Goal: Task Accomplishment & Management: Manage account settings

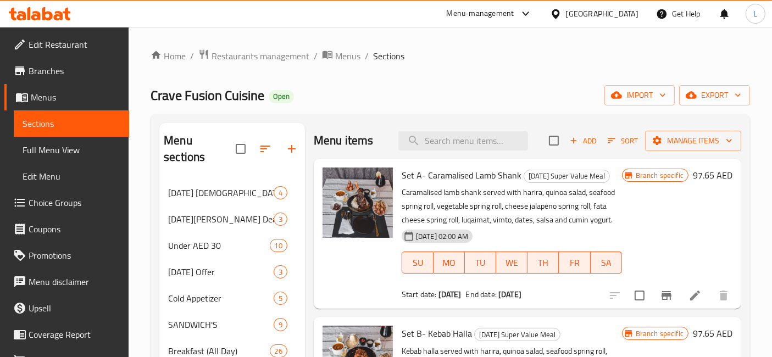
click at [48, 71] on span "Branches" at bounding box center [75, 70] width 92 height 13
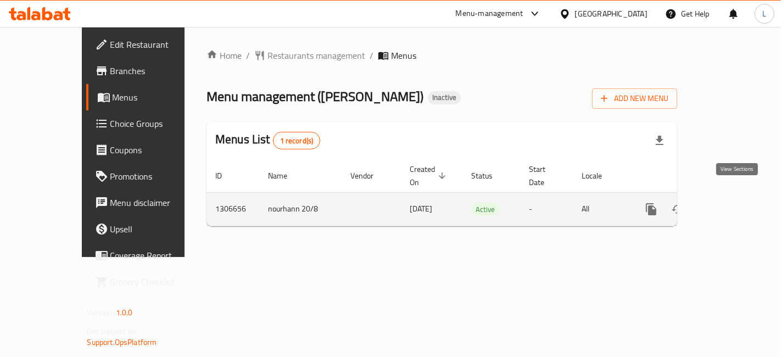
click at [736, 204] on icon "enhanced table" at bounding box center [731, 209] width 10 height 10
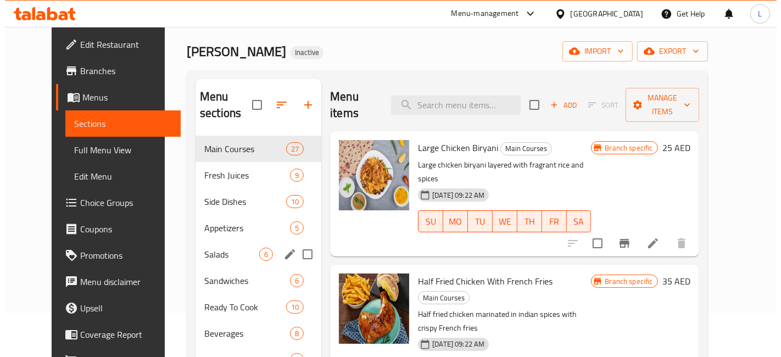
scroll to position [61, 0]
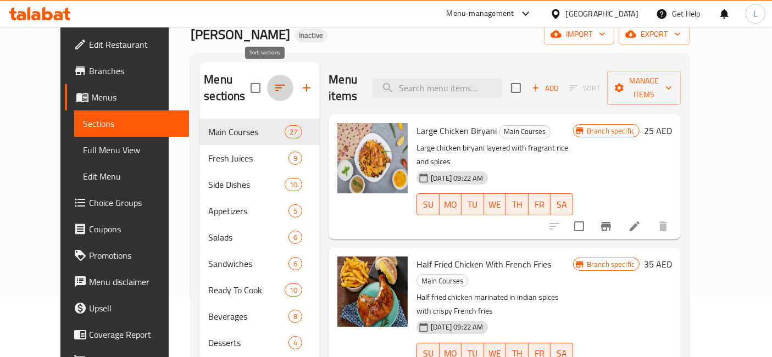
click at [274, 81] on icon "button" at bounding box center [280, 87] width 13 height 13
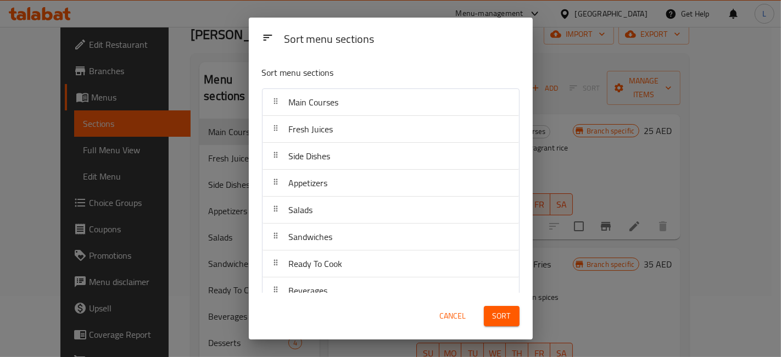
scroll to position [0, 0]
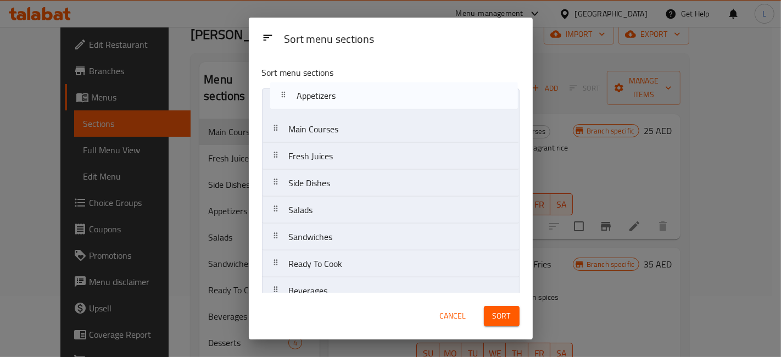
drag, startPoint x: 323, startPoint y: 186, endPoint x: 331, endPoint y: 92, distance: 93.8
click at [331, 92] on nav "Main Courses Fresh Juices Side Dishes Appetizers Salads Sandwiches Ready To Coo…" at bounding box center [391, 209] width 258 height 243
drag, startPoint x: 330, startPoint y: 216, endPoint x: 333, endPoint y: 97, distance: 119.3
click at [333, 97] on nav "Appetizers Main Courses Fresh Juices Side Dishes Salads Sandwiches Ready To Coo…" at bounding box center [391, 209] width 258 height 243
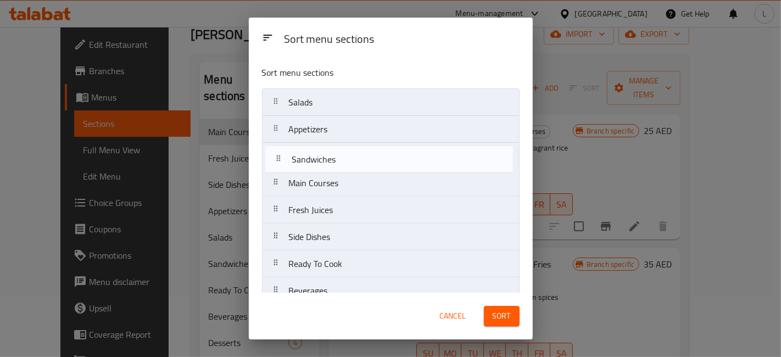
drag, startPoint x: 320, startPoint y: 238, endPoint x: 323, endPoint y: 160, distance: 78.1
click at [323, 160] on nav "Salads Appetizers Main Courses Fresh Juices Side Dishes Sandwiches Ready To Coo…" at bounding box center [391, 209] width 258 height 243
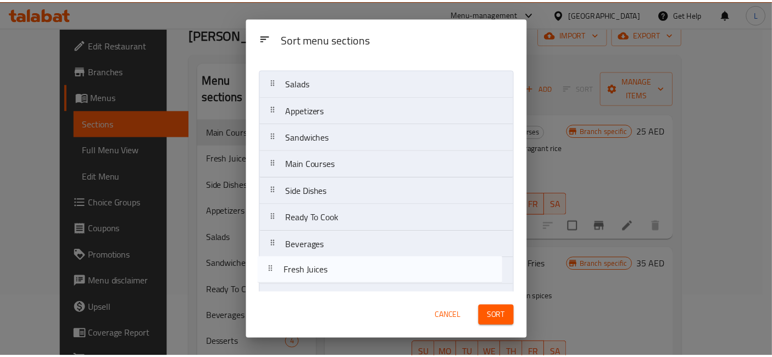
scroll to position [41, 0]
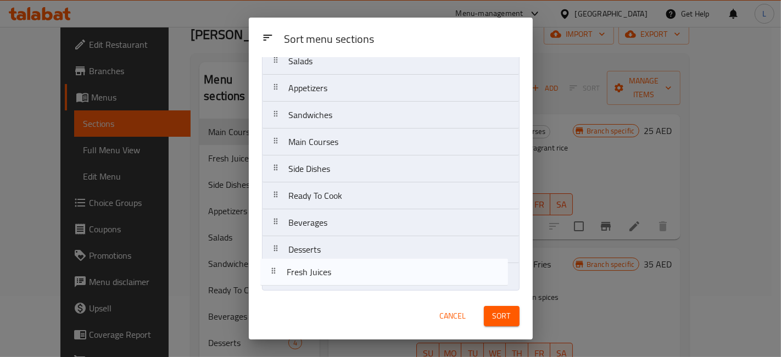
drag, startPoint x: 341, startPoint y: 208, endPoint x: 337, endPoint y: 258, distance: 50.7
click at [338, 274] on nav "Salads Appetizers Sandwiches Main Courses Fresh Juices Side Dishes Ready To Coo…" at bounding box center [391, 168] width 258 height 243
drag, startPoint x: 334, startPoint y: 219, endPoint x: 335, endPoint y: 269, distance: 50.0
click at [335, 274] on nav "Salads Appetizers Sandwiches Main Courses Side Dishes Ready To Cook Beverages D…" at bounding box center [391, 168] width 258 height 243
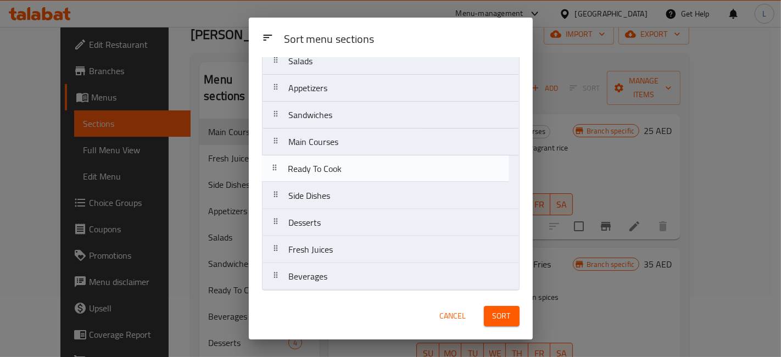
drag, startPoint x: 340, startPoint y: 196, endPoint x: 339, endPoint y: 163, distance: 33.0
click at [339, 163] on nav "Salads Appetizers Sandwiches Main Courses Side Dishes Ready To Cook Desserts Fr…" at bounding box center [391, 168] width 258 height 243
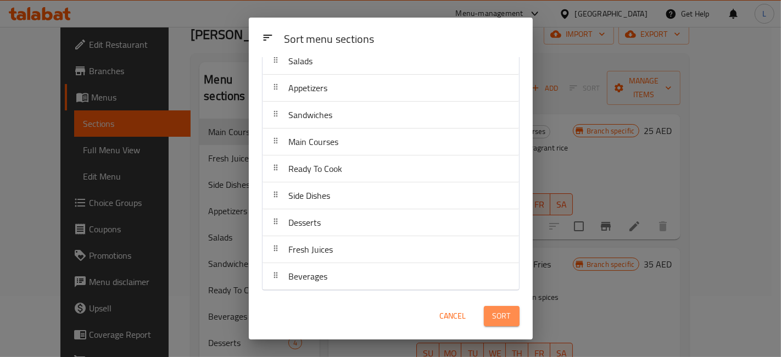
click at [499, 318] on span "Sort" at bounding box center [502, 316] width 18 height 14
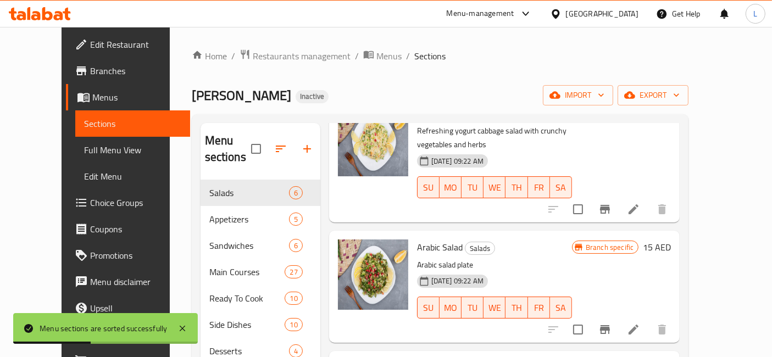
scroll to position [122, 0]
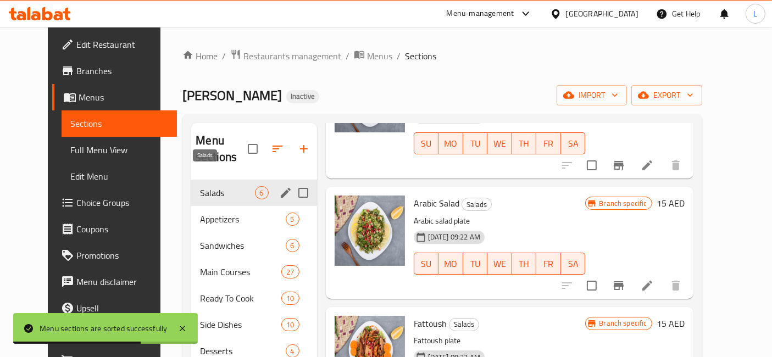
drag, startPoint x: 213, startPoint y: 204, endPoint x: 213, endPoint y: 176, distance: 27.5
click at [213, 180] on div "Salads 6 Appetizers 5 Sandwiches 6 Main Courses 27 Ready To Cook 10 Side Dishes…" at bounding box center [253, 298] width 125 height 237
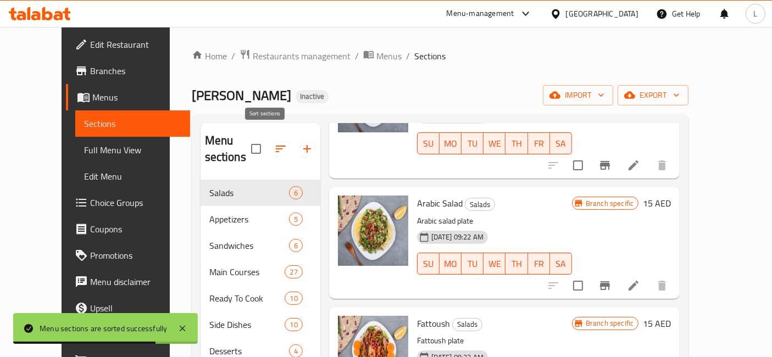
click at [274, 142] on icon "button" at bounding box center [280, 148] width 13 height 13
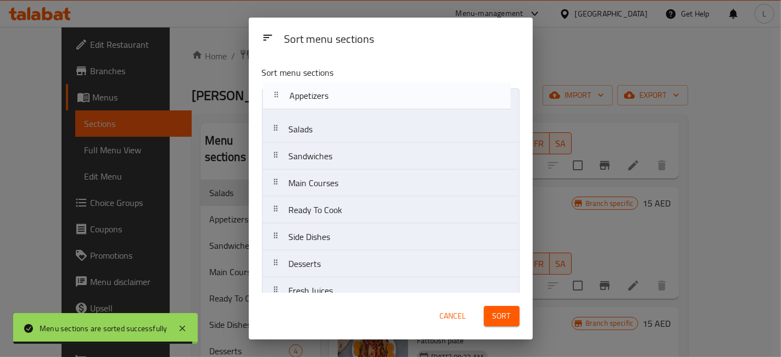
drag, startPoint x: 319, startPoint y: 137, endPoint x: 320, endPoint y: 101, distance: 36.3
click at [320, 101] on nav "Salads Appetizers Sandwiches Main Courses Ready To Cook Side Dishes Desserts Fr…" at bounding box center [391, 209] width 258 height 243
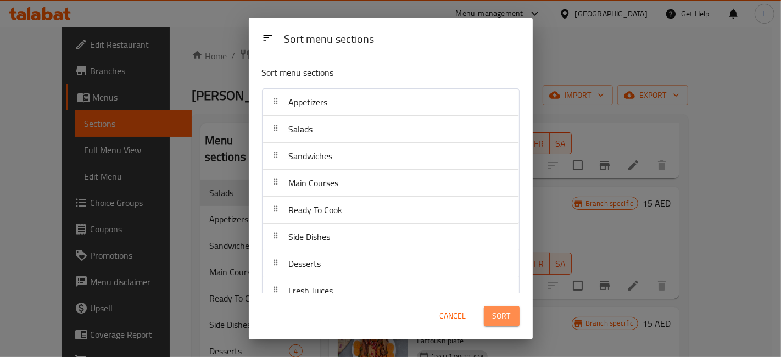
click at [501, 319] on span "Sort" at bounding box center [502, 316] width 18 height 14
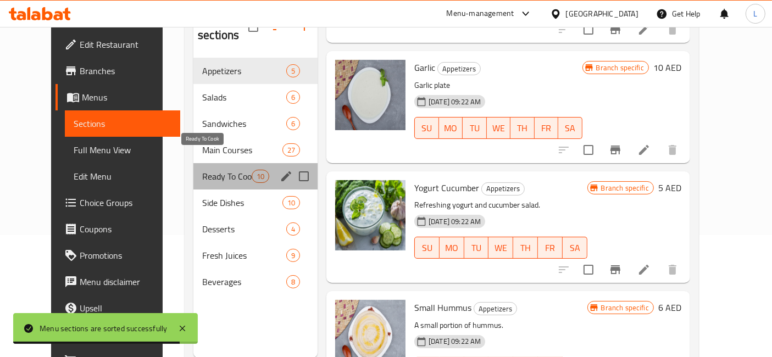
click at [210, 170] on span "Ready To Cook" at bounding box center [226, 176] width 49 height 13
